Goal: Task Accomplishment & Management: Complete application form

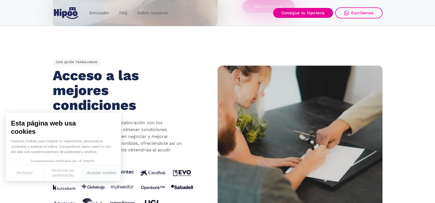
scroll to position [467, 0]
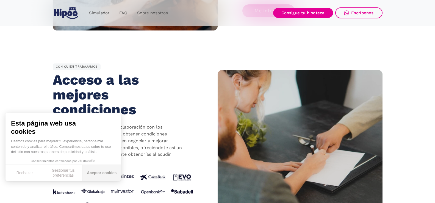
click at [96, 172] on button "Aceptar cookies" at bounding box center [101, 173] width 38 height 16
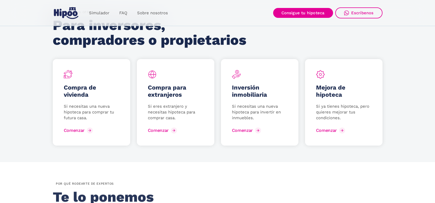
scroll to position [782, 0]
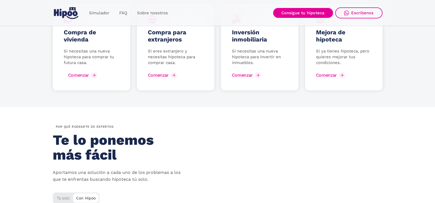
click at [79, 75] on div "Comenzar" at bounding box center [78, 75] width 21 height 5
click at [86, 75] on div "Comenzar" at bounding box center [78, 75] width 21 height 5
click at [81, 76] on div "Comenzar" at bounding box center [78, 75] width 21 height 5
